Goal: Transaction & Acquisition: Purchase product/service

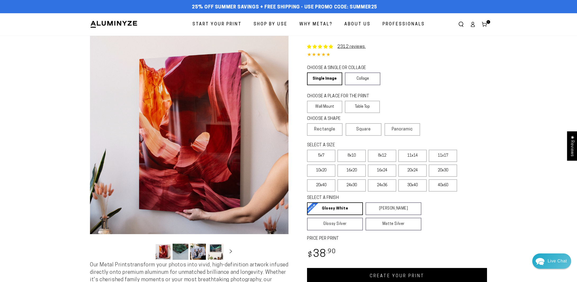
select select "**********"
click at [378, 172] on label "16x24" at bounding box center [382, 171] width 28 height 12
click at [368, 81] on link "Collage" at bounding box center [362, 79] width 35 height 13
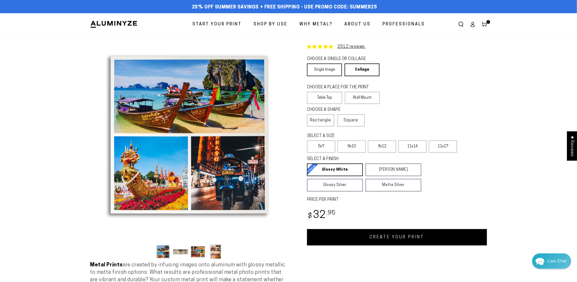
click at [328, 74] on link "Single Image" at bounding box center [324, 70] width 35 height 13
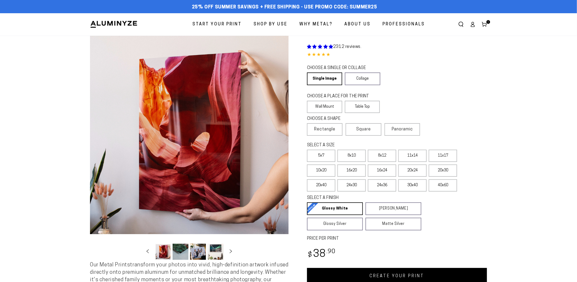
select select "**********"
click at [386, 171] on label "16x24" at bounding box center [382, 171] width 28 height 12
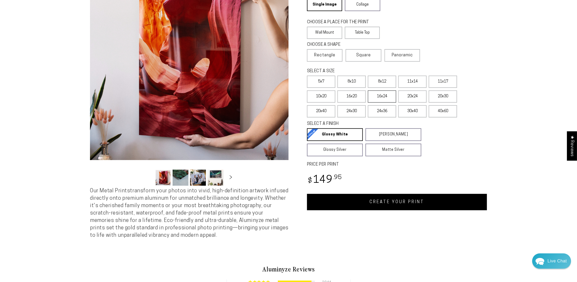
scroll to position [79, 0]
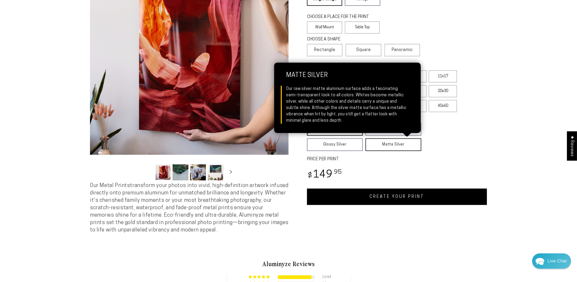
click at [379, 139] on link "Matte Silver Matte Silver Our raw silver matte aluminum surface adds a fascinat…" at bounding box center [394, 145] width 56 height 13
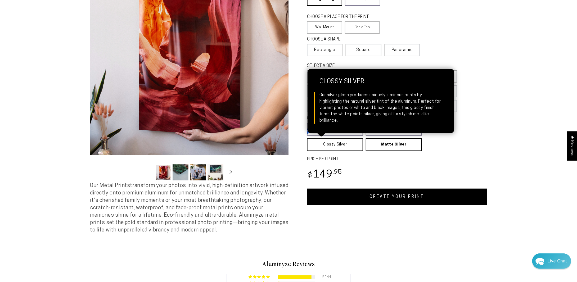
click at [345, 143] on link "Glossy Silver Glossy Silver Our silver gloss produces uniquely luminous prints …" at bounding box center [335, 145] width 56 height 13
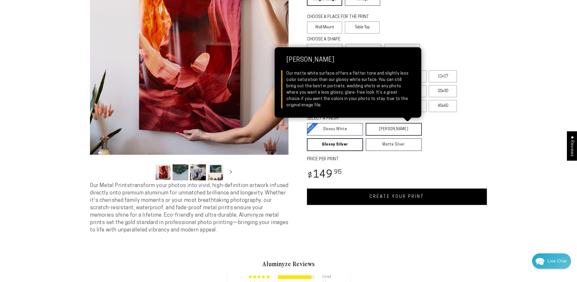
click at [381, 130] on link "Matte White Matte White Our matte white surface offers a flatter tone and sligh…" at bounding box center [394, 129] width 56 height 13
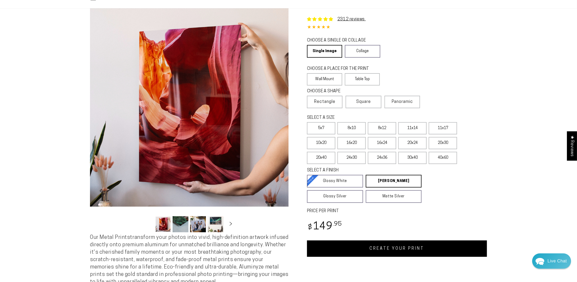
scroll to position [26, 0]
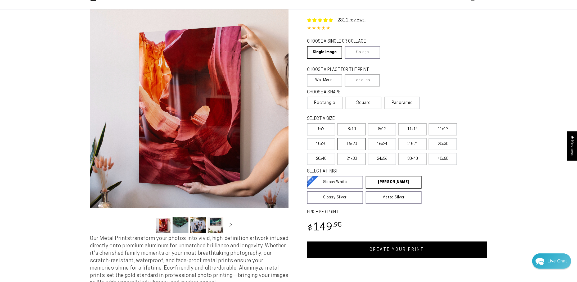
click at [353, 142] on label "16x20" at bounding box center [352, 144] width 28 height 12
click at [314, 144] on label "10x20" at bounding box center [321, 144] width 28 height 12
click at [375, 250] on link "CREATE YOUR PRINT" at bounding box center [397, 250] width 180 height 16
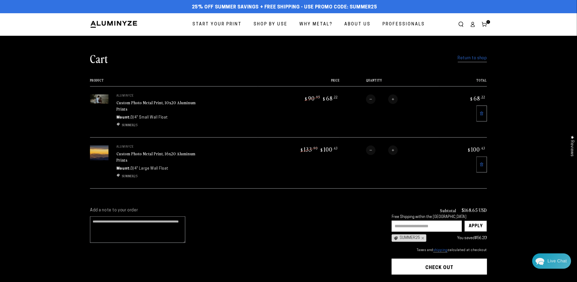
click at [480, 164] on icon at bounding box center [482, 165] width 4 height 4
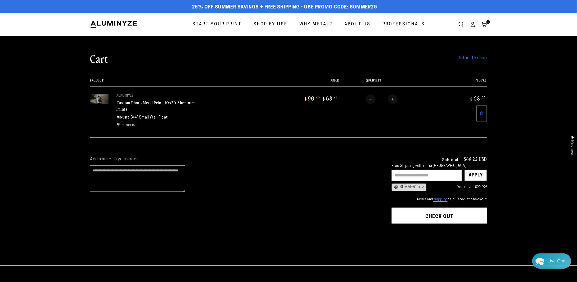
click at [425, 214] on button "Check out" at bounding box center [439, 216] width 95 height 16
